Goal: Register for event/course

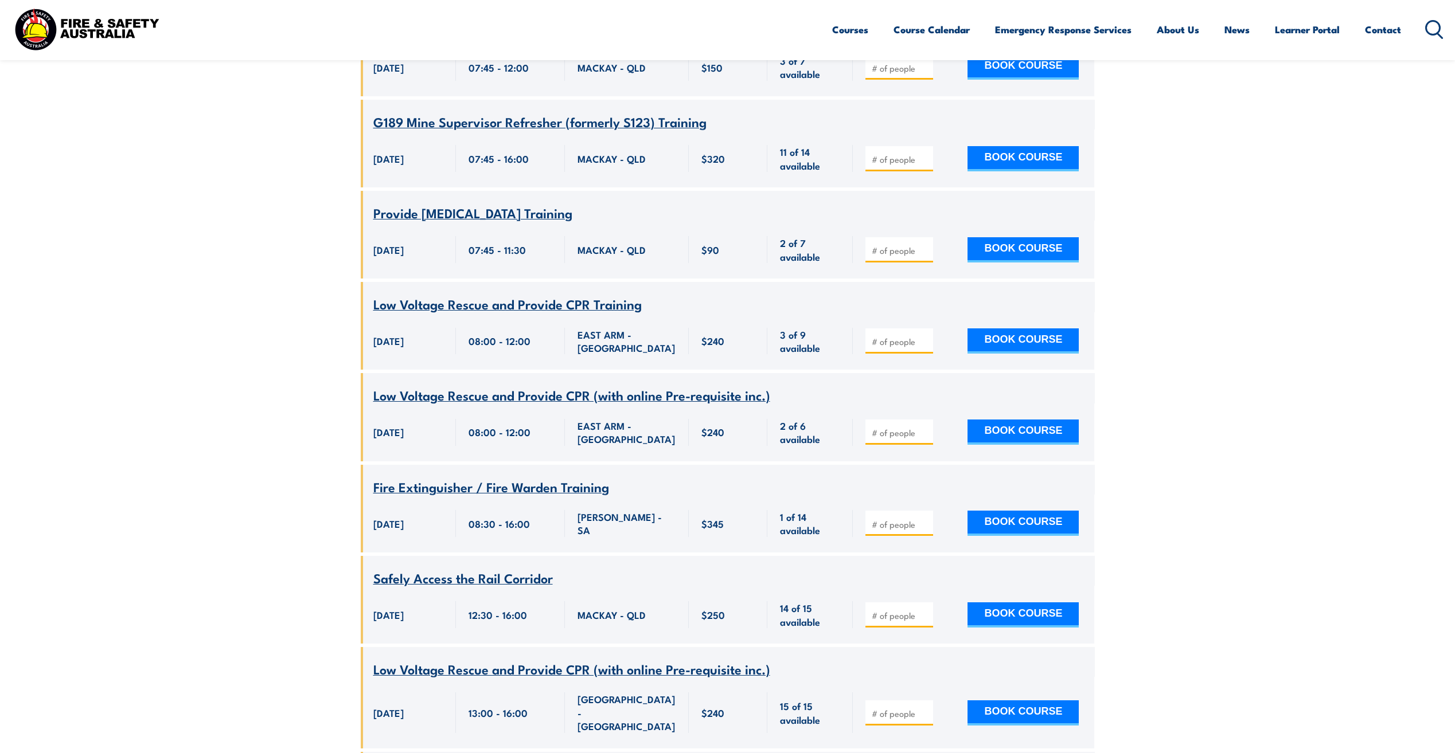
scroll to position [4701, 0]
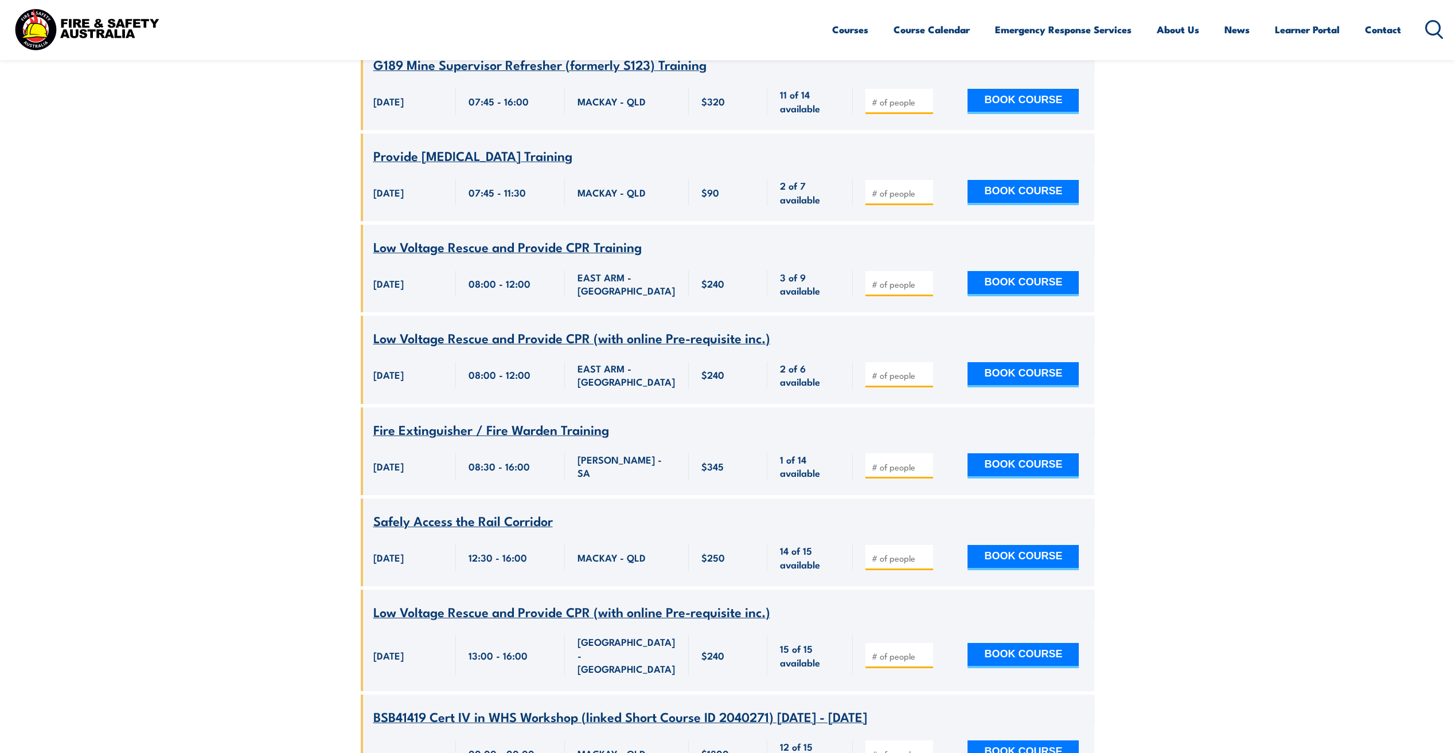
click at [501, 707] on span "BSB41419 Cert IV in WHS Workshop (linked Short Course ID 2040271) [DATE] - [DAT…" at bounding box center [620, 716] width 494 height 19
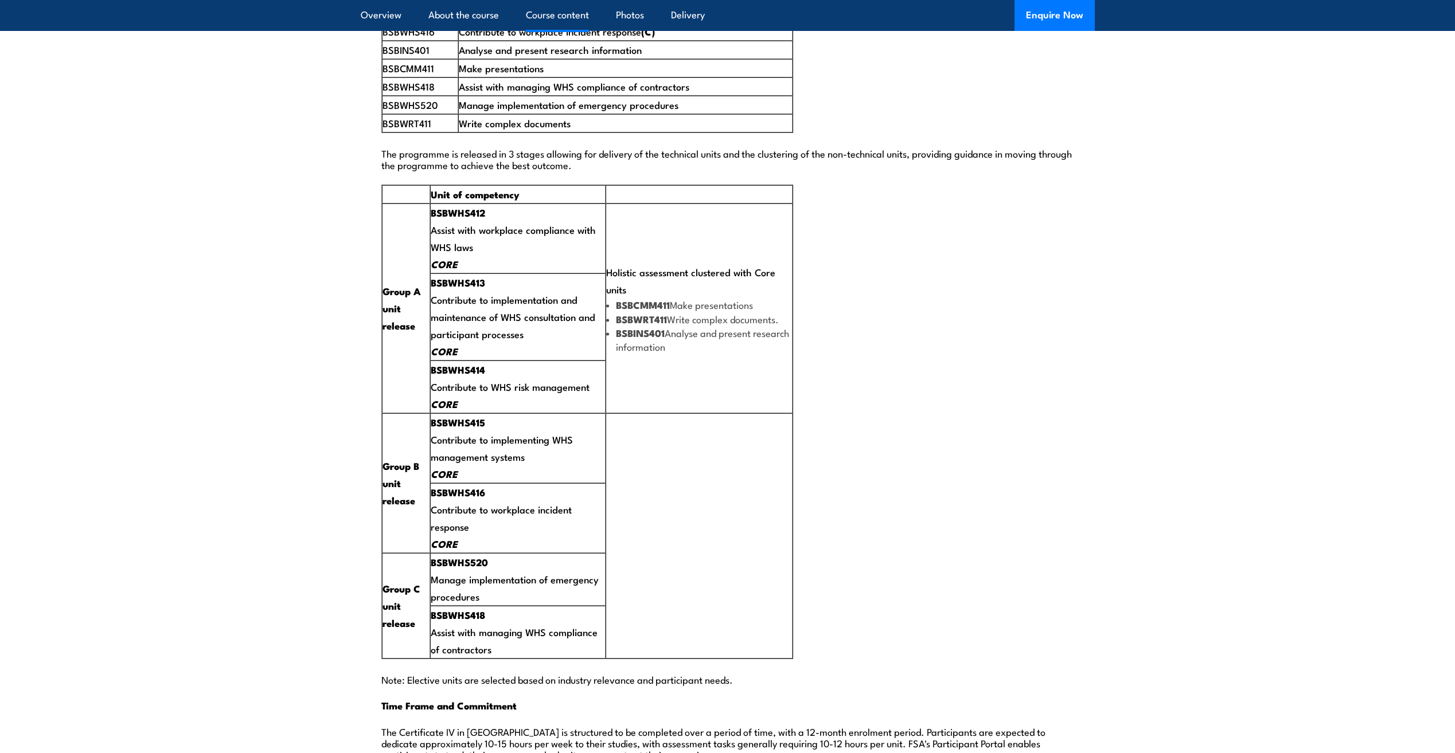
scroll to position [2179, 0]
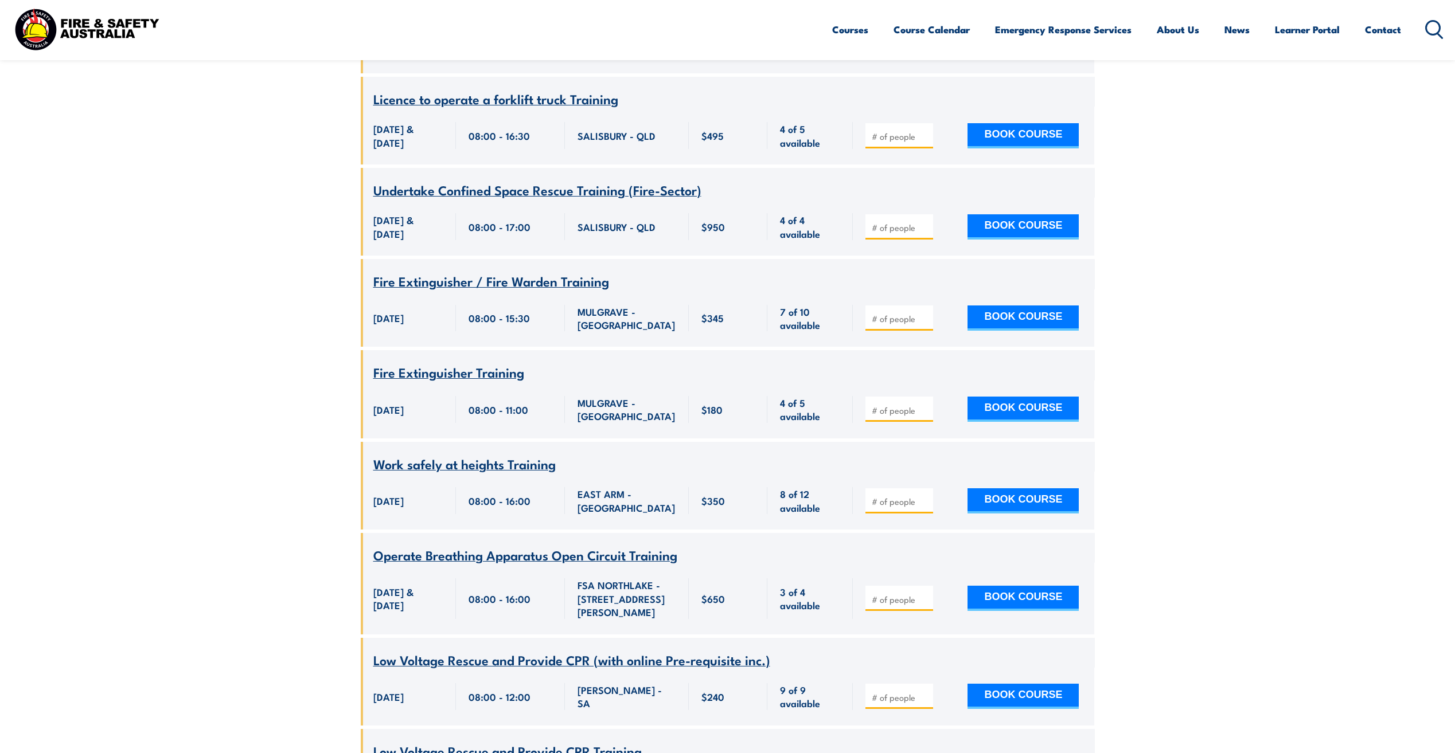
scroll to position [9173, 0]
